Goal: Navigation & Orientation: Find specific page/section

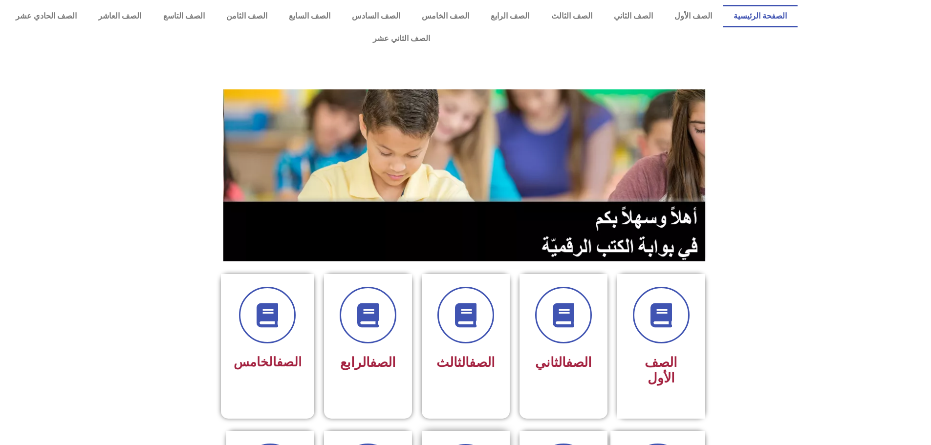
scroll to position [196, 0]
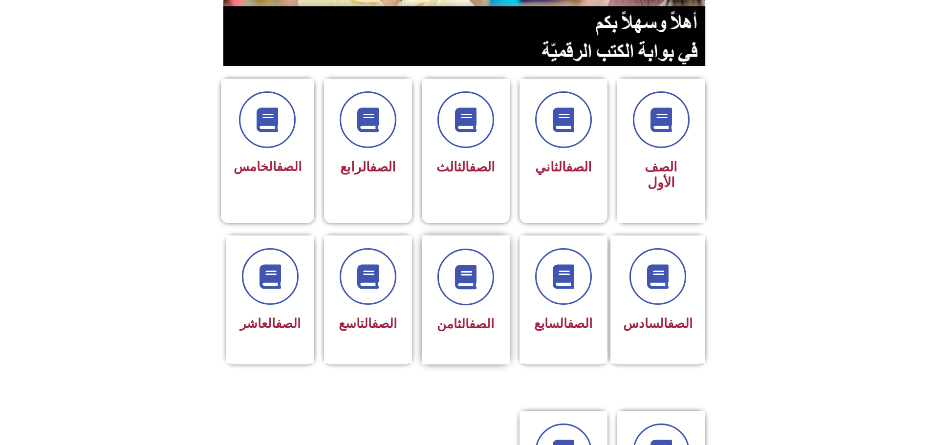
click at [497, 238] on div "الصف الثامن" at bounding box center [466, 300] width 88 height 129
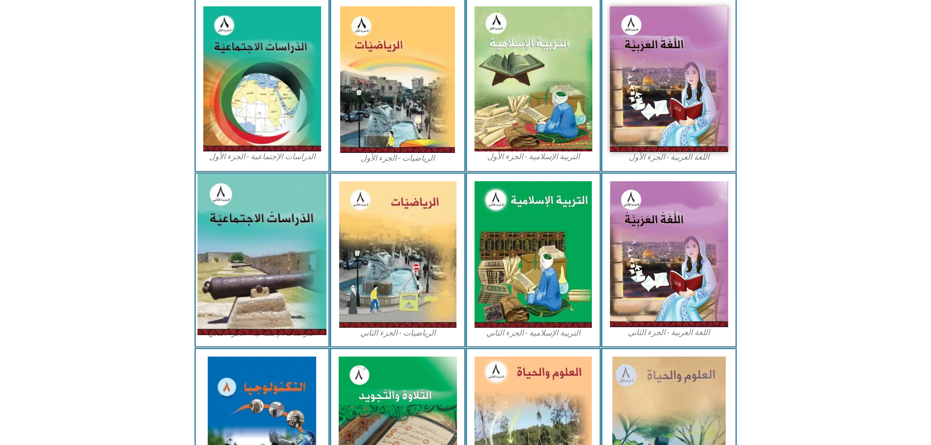
scroll to position [305, 0]
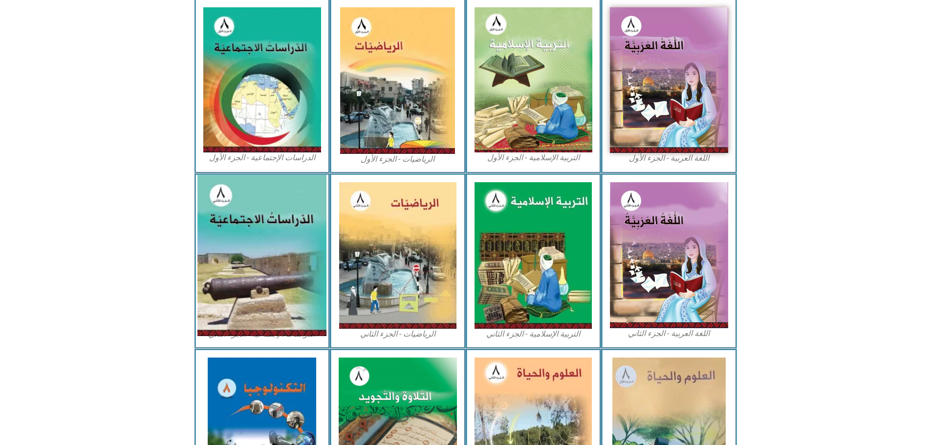
click at [291, 216] on img at bounding box center [261, 255] width 129 height 161
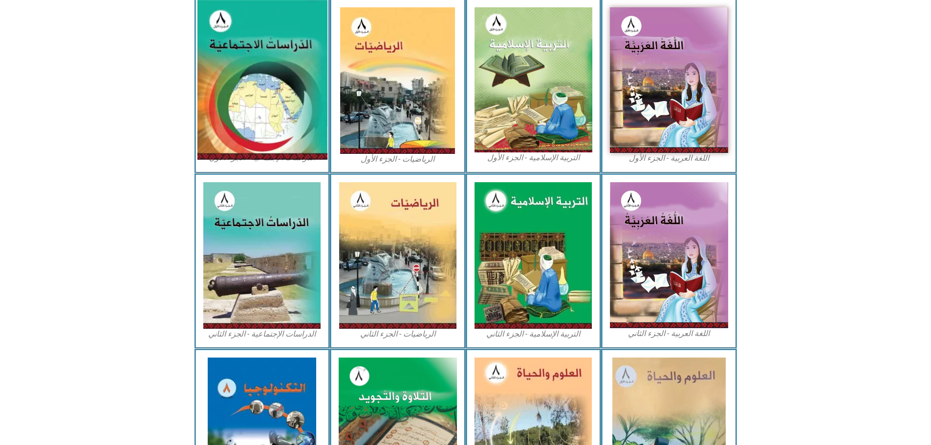
click at [302, 73] on img at bounding box center [262, 80] width 130 height 160
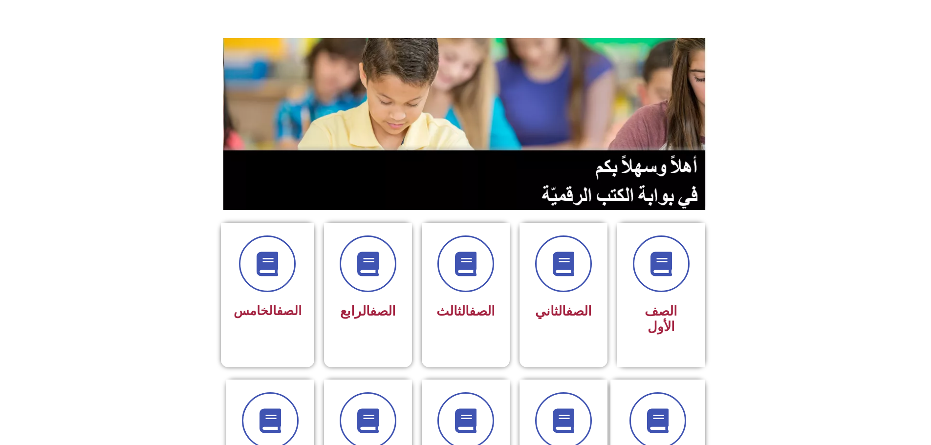
scroll to position [147, 0]
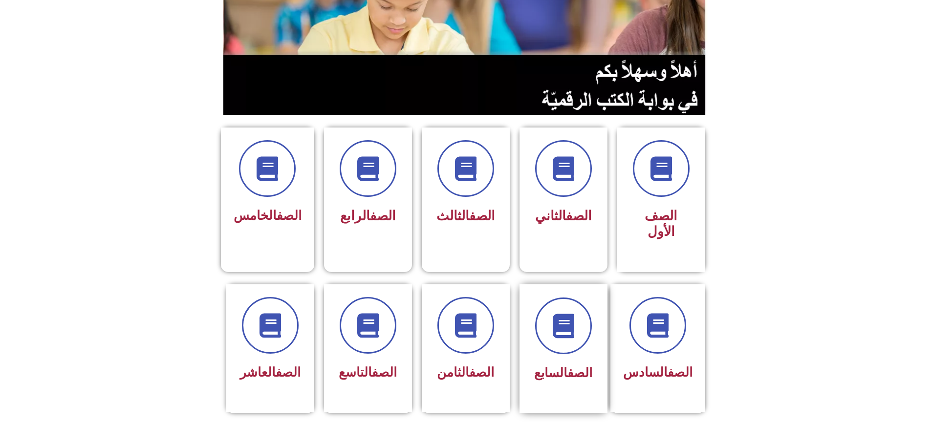
click at [546, 310] on div at bounding box center [564, 326] width 62 height 57
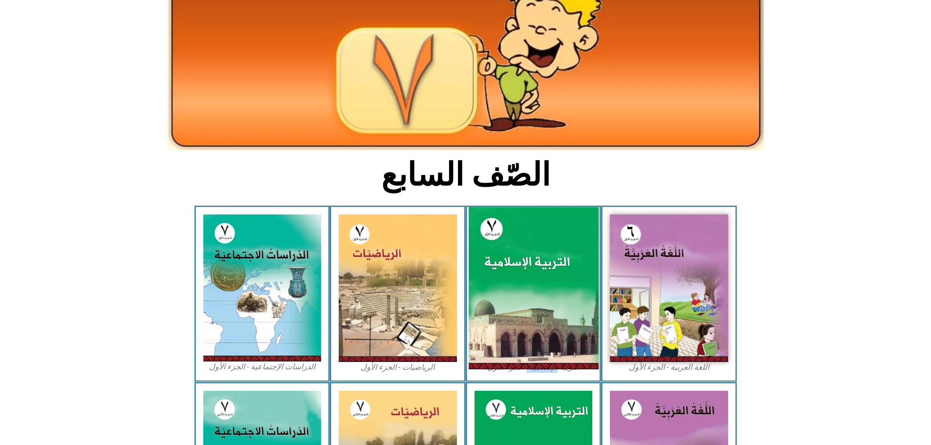
scroll to position [147, 0]
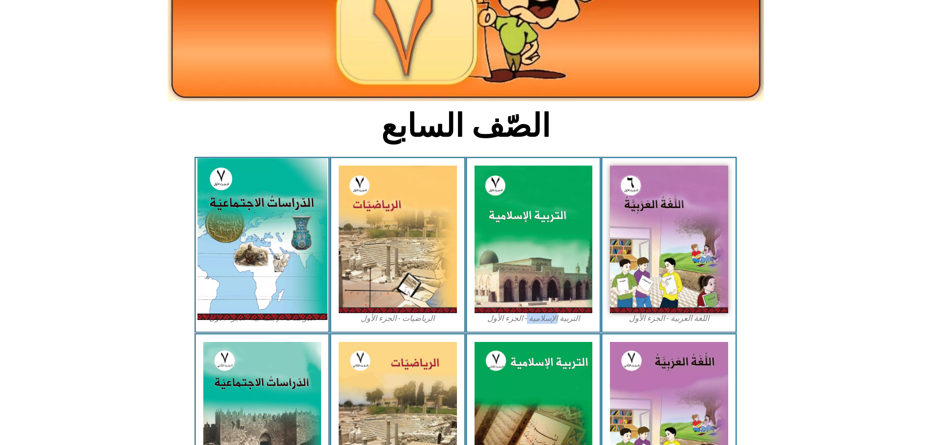
click at [246, 239] on img at bounding box center [262, 239] width 130 height 162
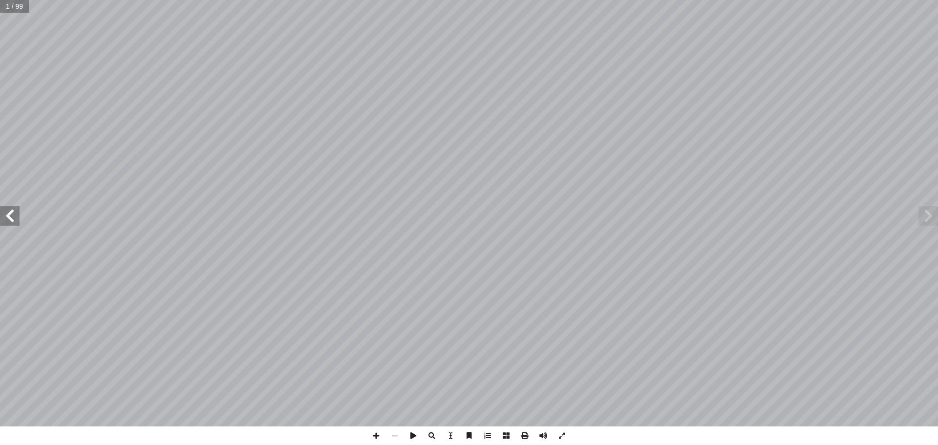
click at [14, 217] on span at bounding box center [10, 216] width 20 height 20
click at [16, 215] on span at bounding box center [10, 216] width 20 height 20
